Goal: Task Accomplishment & Management: Use online tool/utility

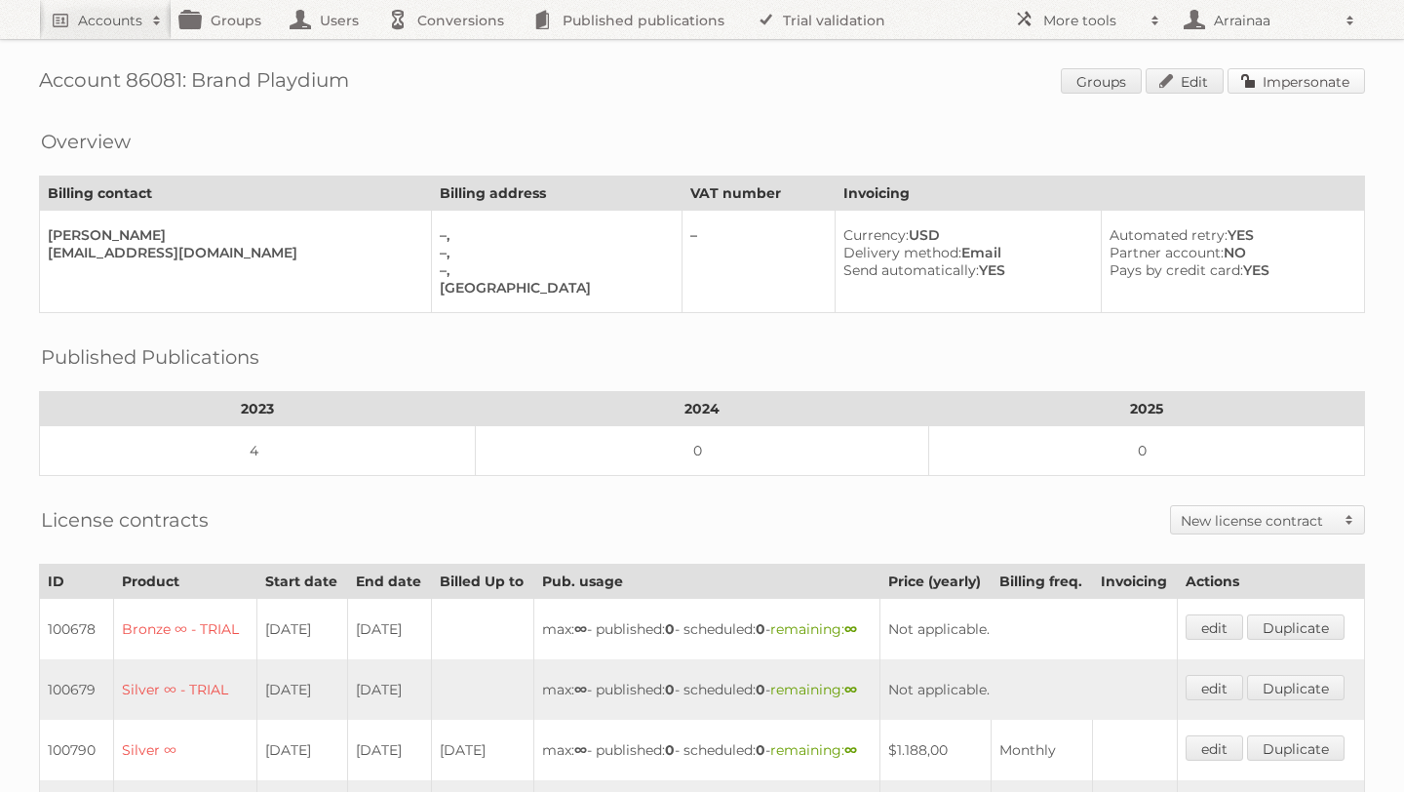
click at [1321, 87] on link "Impersonate" at bounding box center [1297, 80] width 138 height 25
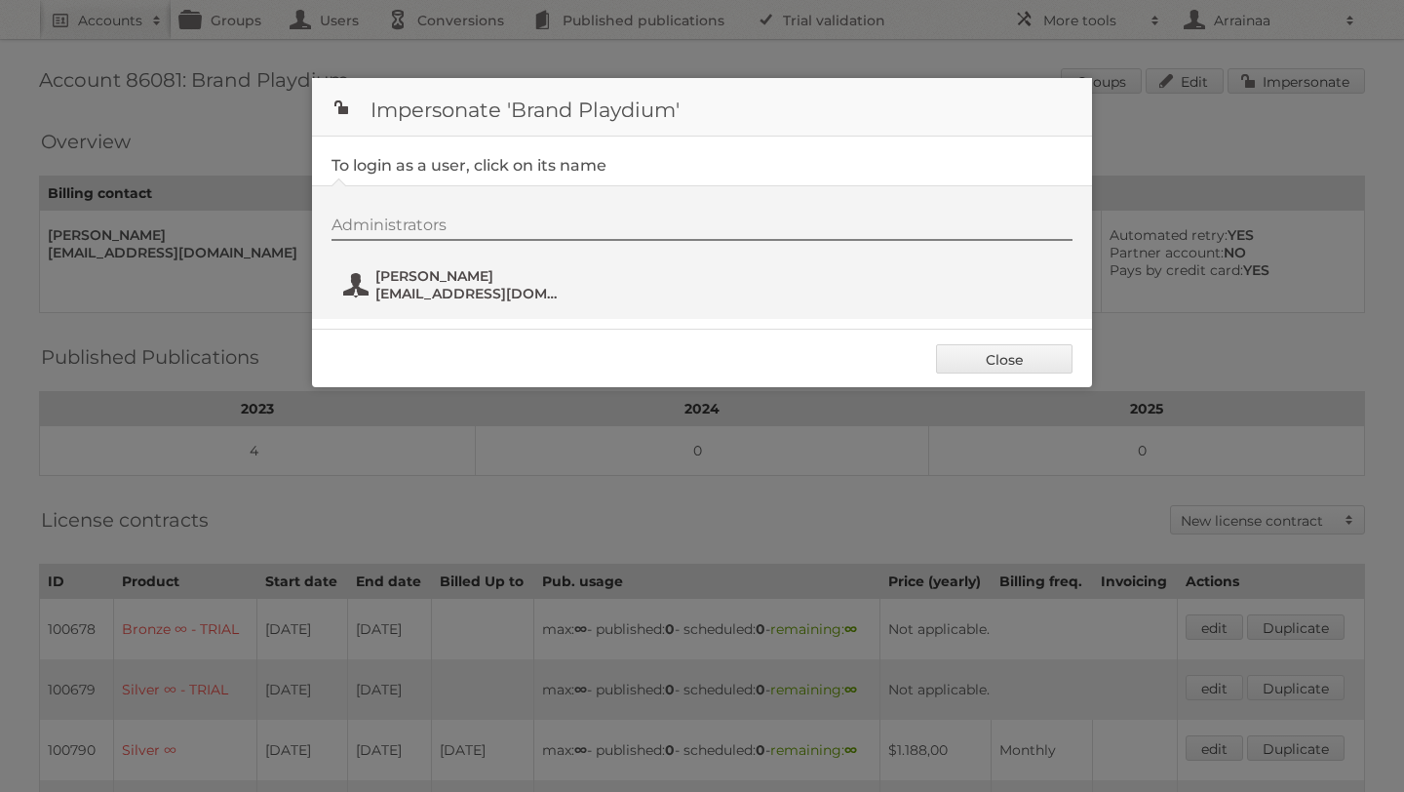
click at [452, 289] on span "zainab@brandplaydium.com" at bounding box center [469, 294] width 189 height 18
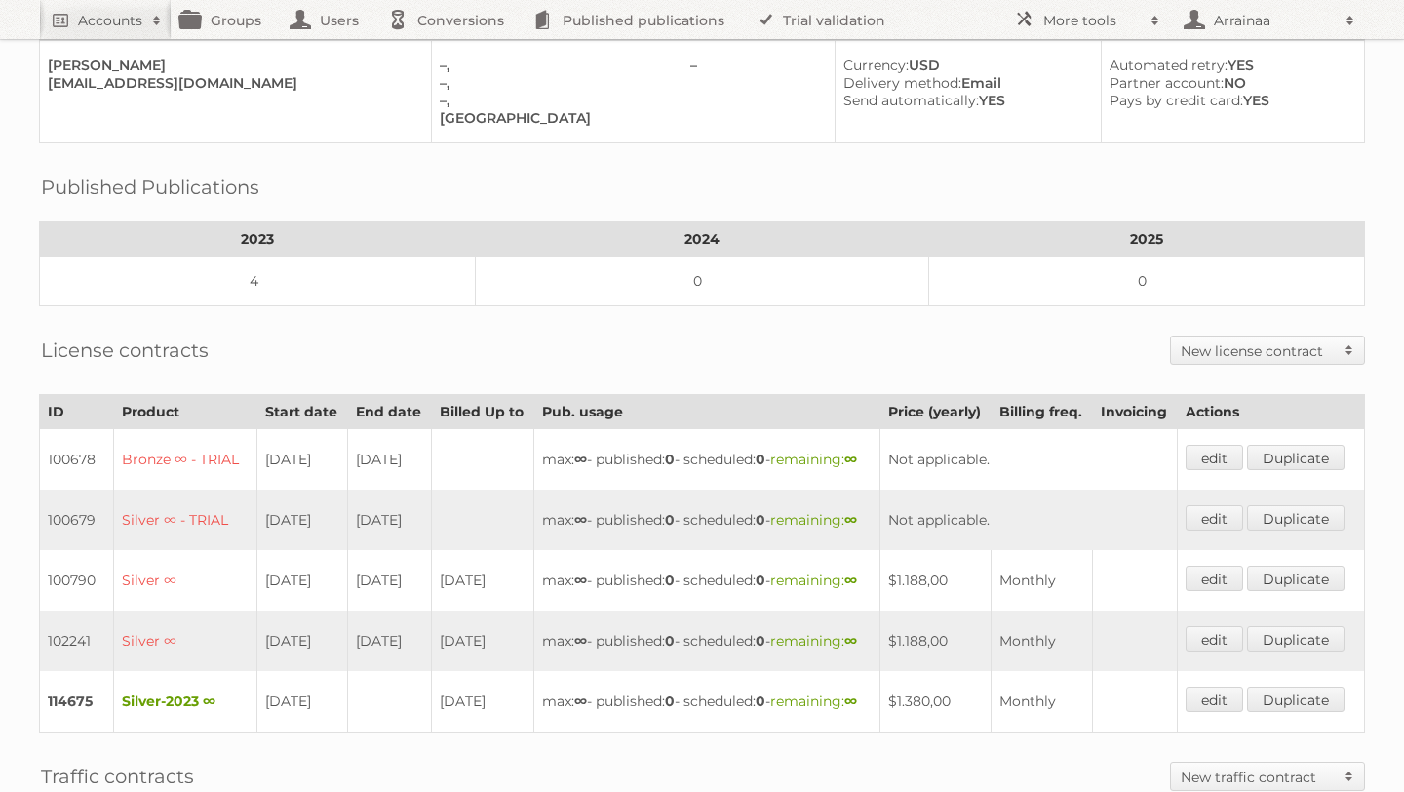
scroll to position [226, 0]
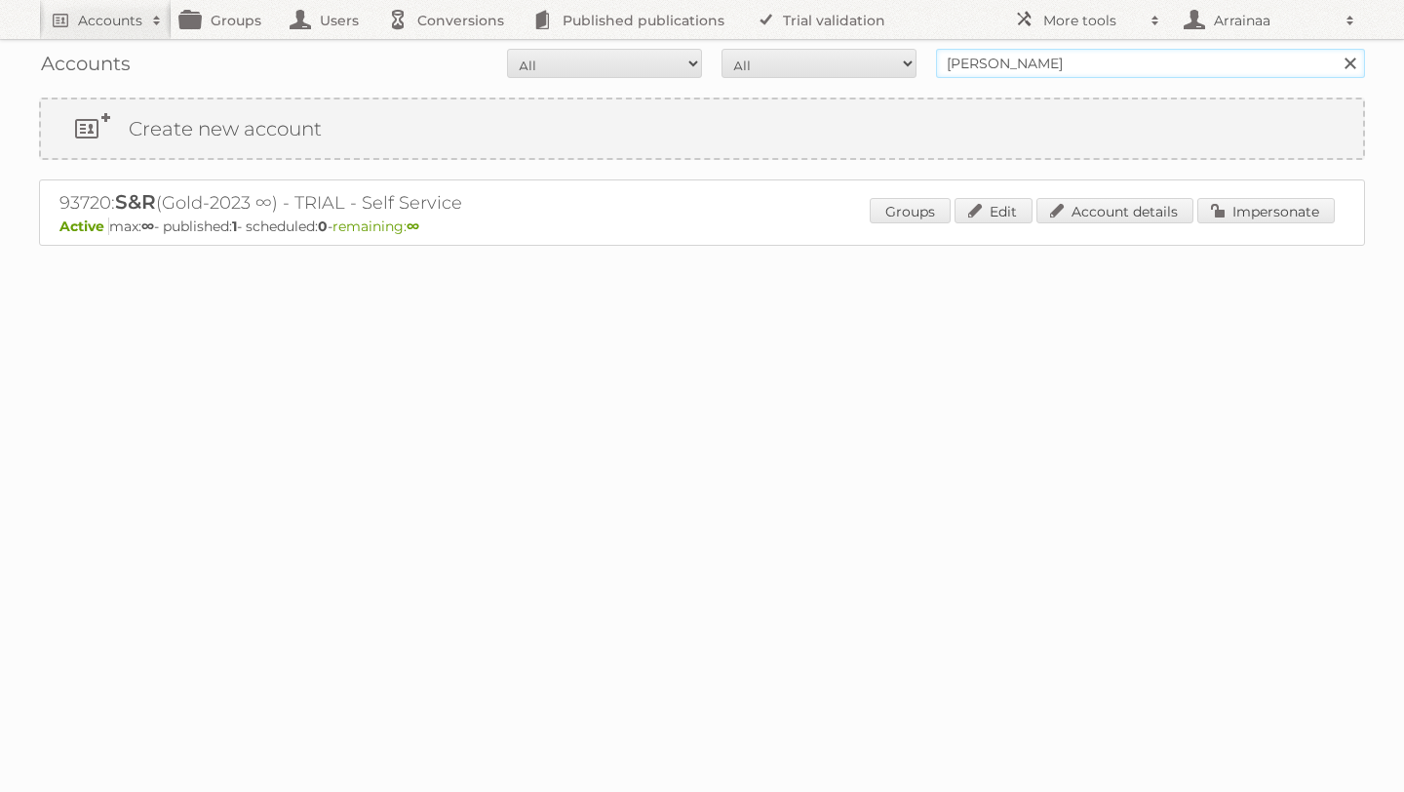
drag, startPoint x: 1170, startPoint y: 58, endPoint x: 893, endPoint y: 63, distance: 277.0
click at [893, 63] on form "All Active Expired Pending All Paid Trials Self service [PERSON_NAME] Search" at bounding box center [702, 63] width 1326 height 29
type input "[GEOGRAPHIC_DATA]"
click at [1335, 49] on input "Search" at bounding box center [1349, 63] width 29 height 29
drag, startPoint x: 1116, startPoint y: 62, endPoint x: 933, endPoint y: 57, distance: 182.5
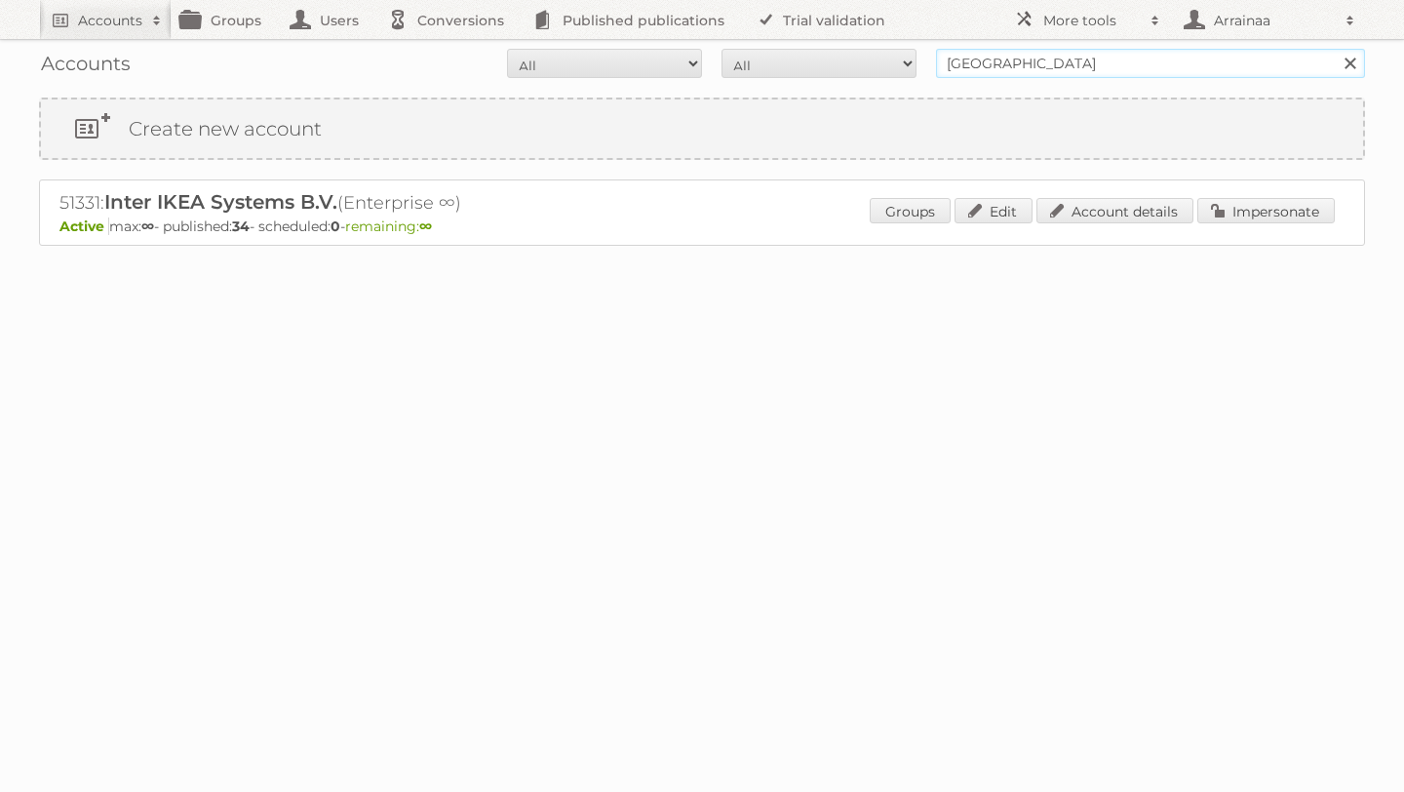
click at [933, 57] on form "All Active Expired Pending All Paid Trials Self service United arab emirates Se…" at bounding box center [702, 63] width 1326 height 29
type input "UAE"
click at [1335, 49] on input "Search" at bounding box center [1349, 63] width 29 height 29
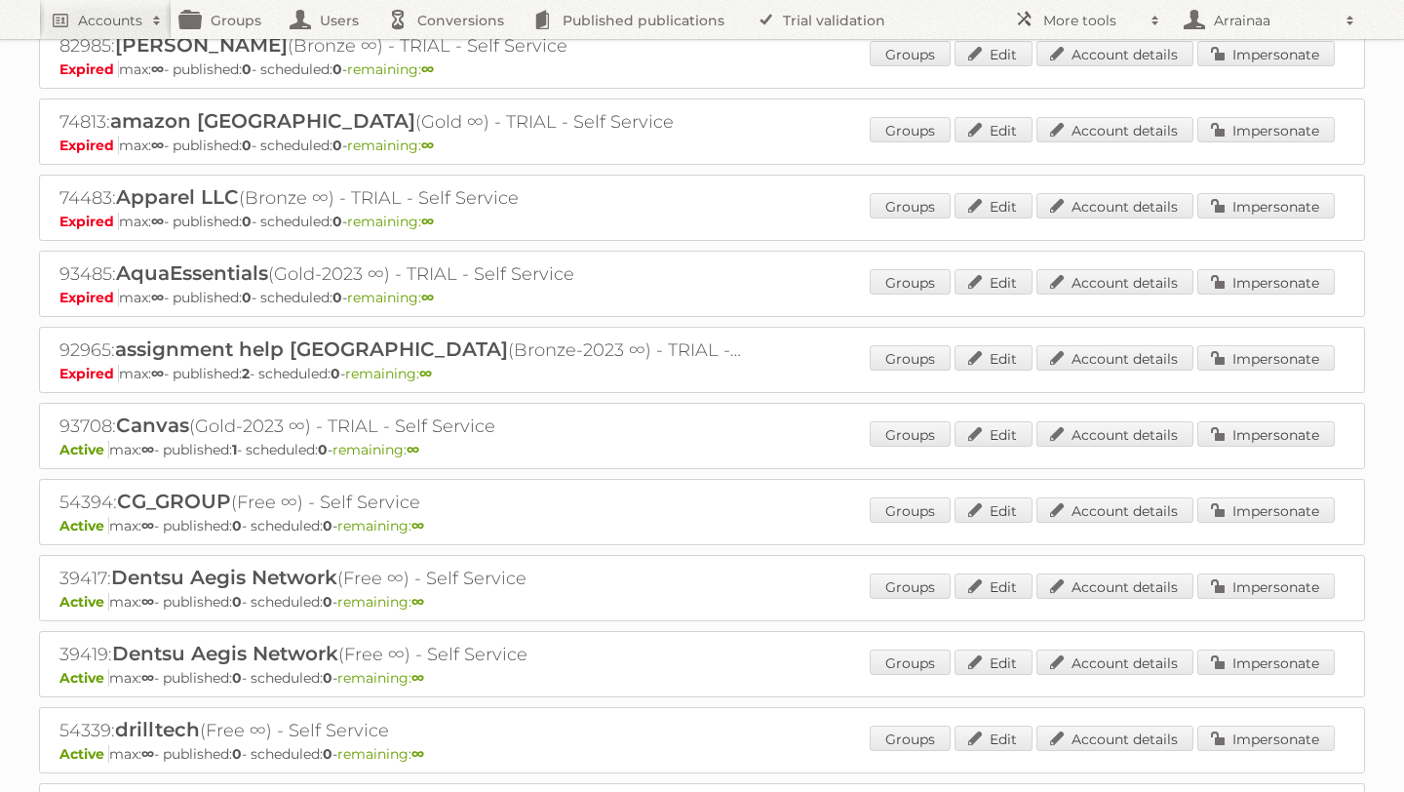
scroll to position [388, 0]
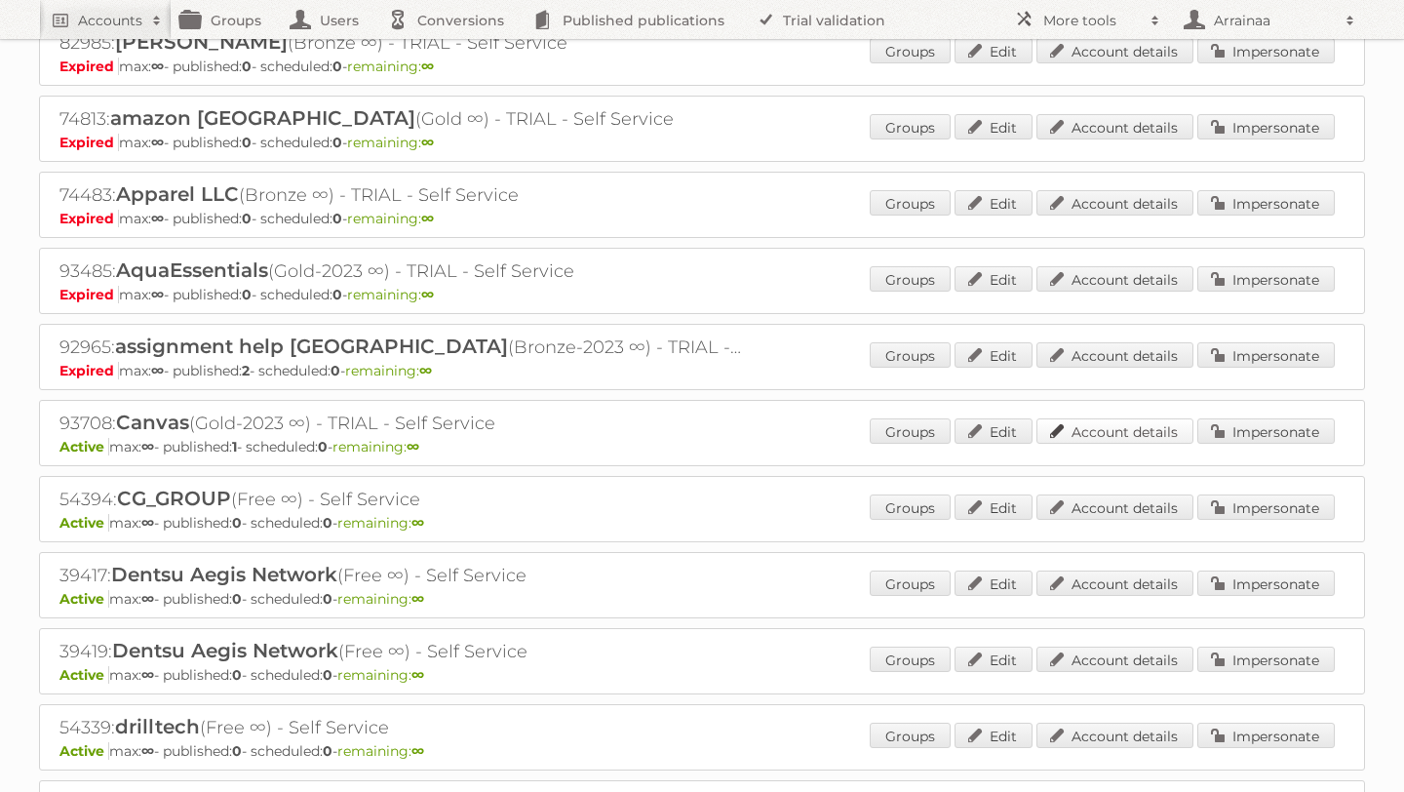
click at [1097, 428] on link "Account details" at bounding box center [1115, 430] width 157 height 25
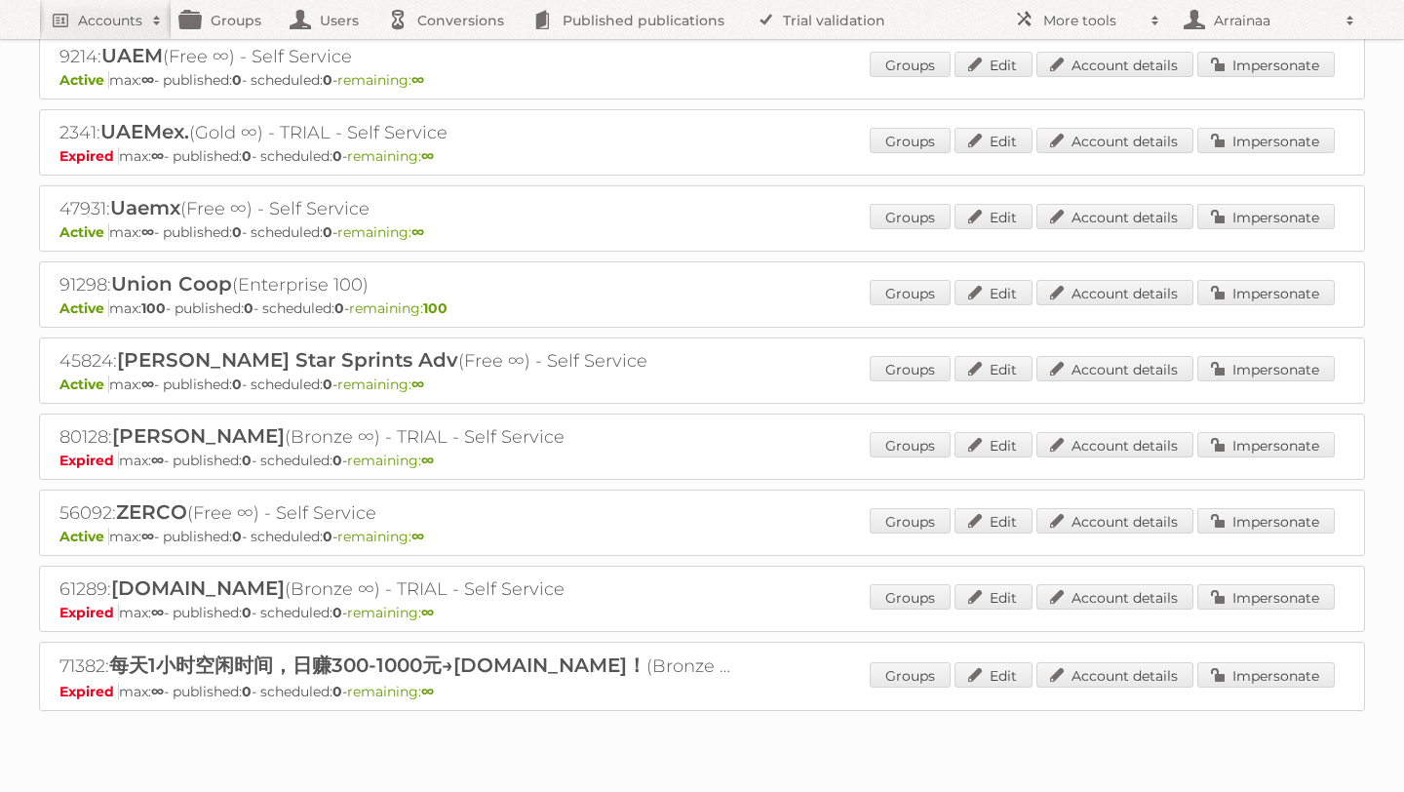
scroll to position [4128, 0]
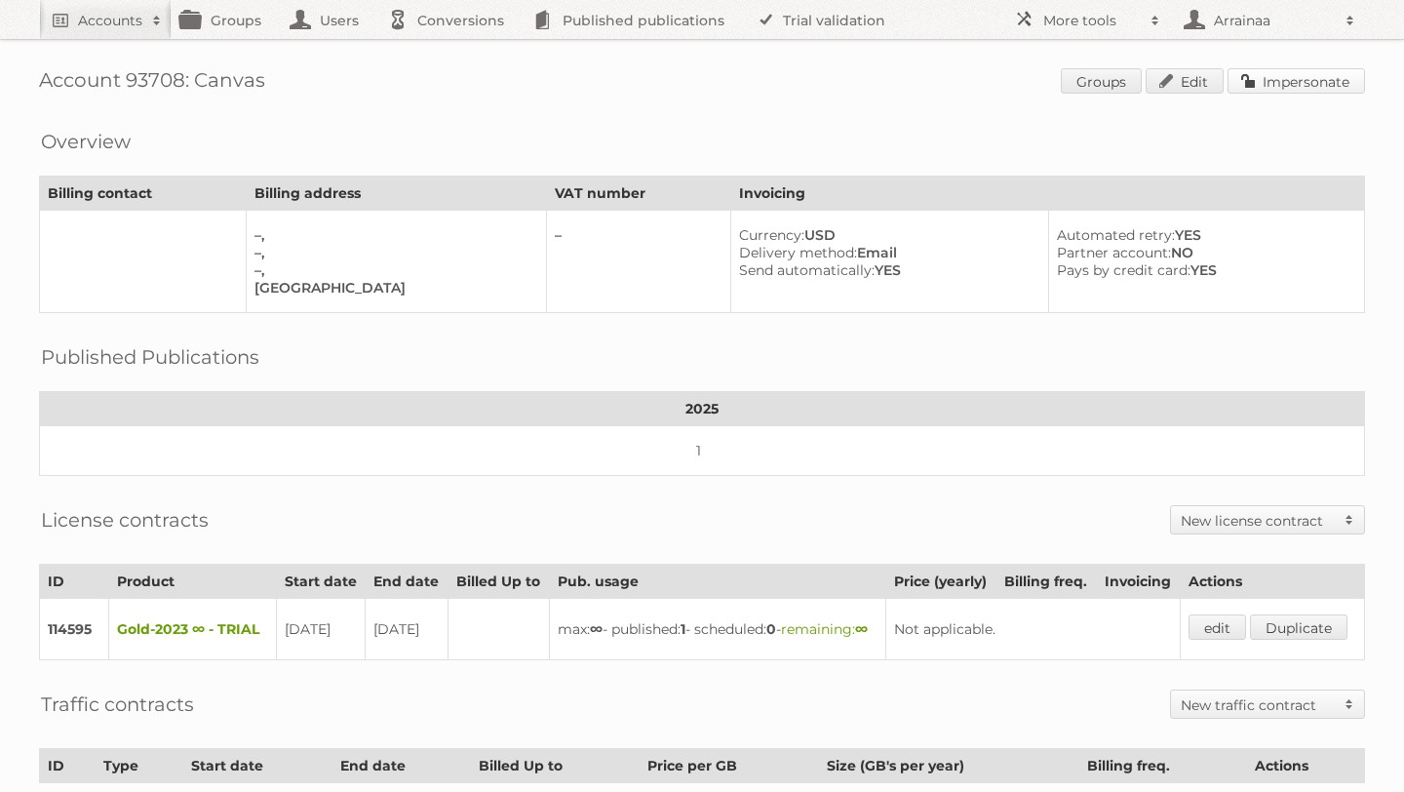
click at [1281, 74] on link "Impersonate" at bounding box center [1297, 80] width 138 height 25
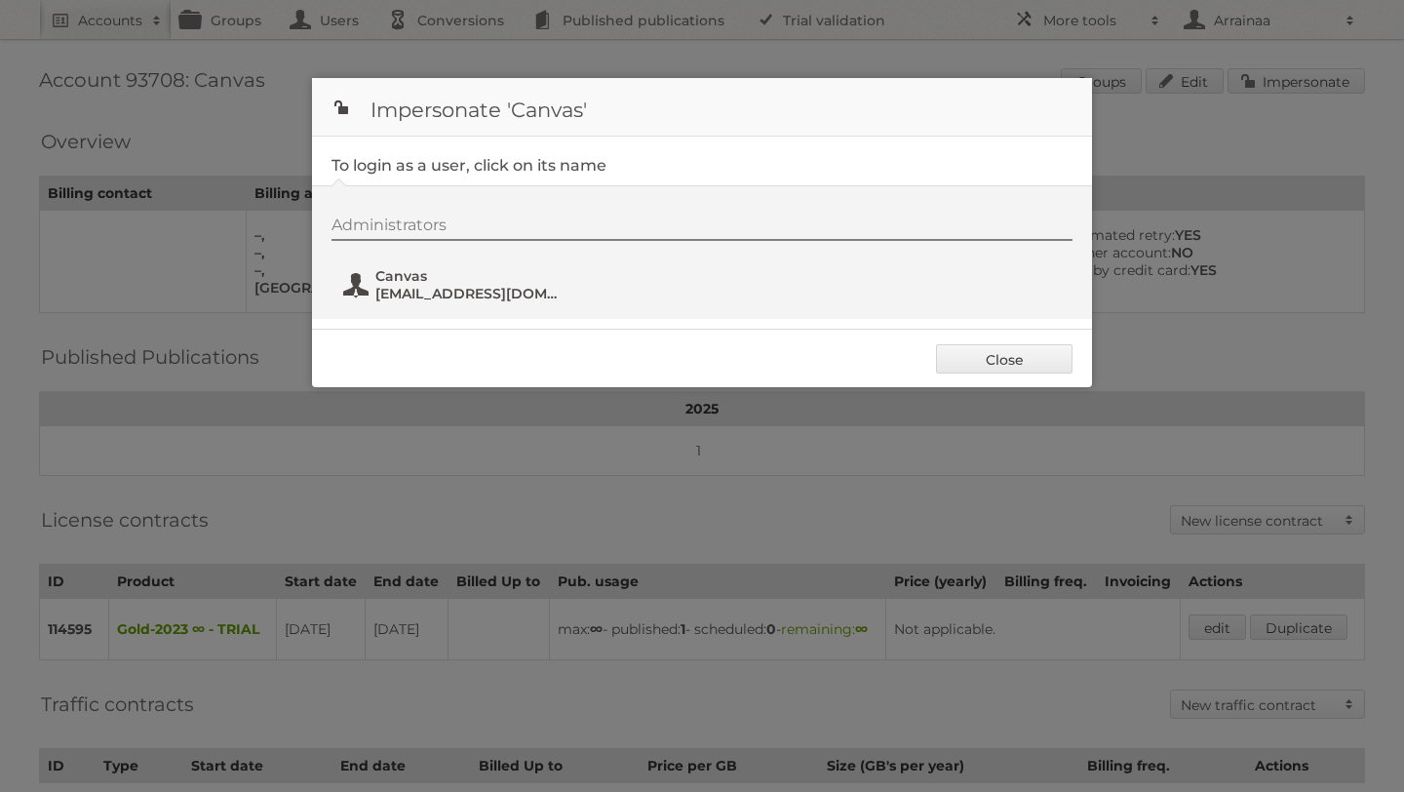
click at [418, 282] on span "Canvas" at bounding box center [469, 276] width 189 height 18
